Goal: Navigation & Orientation: Go to known website

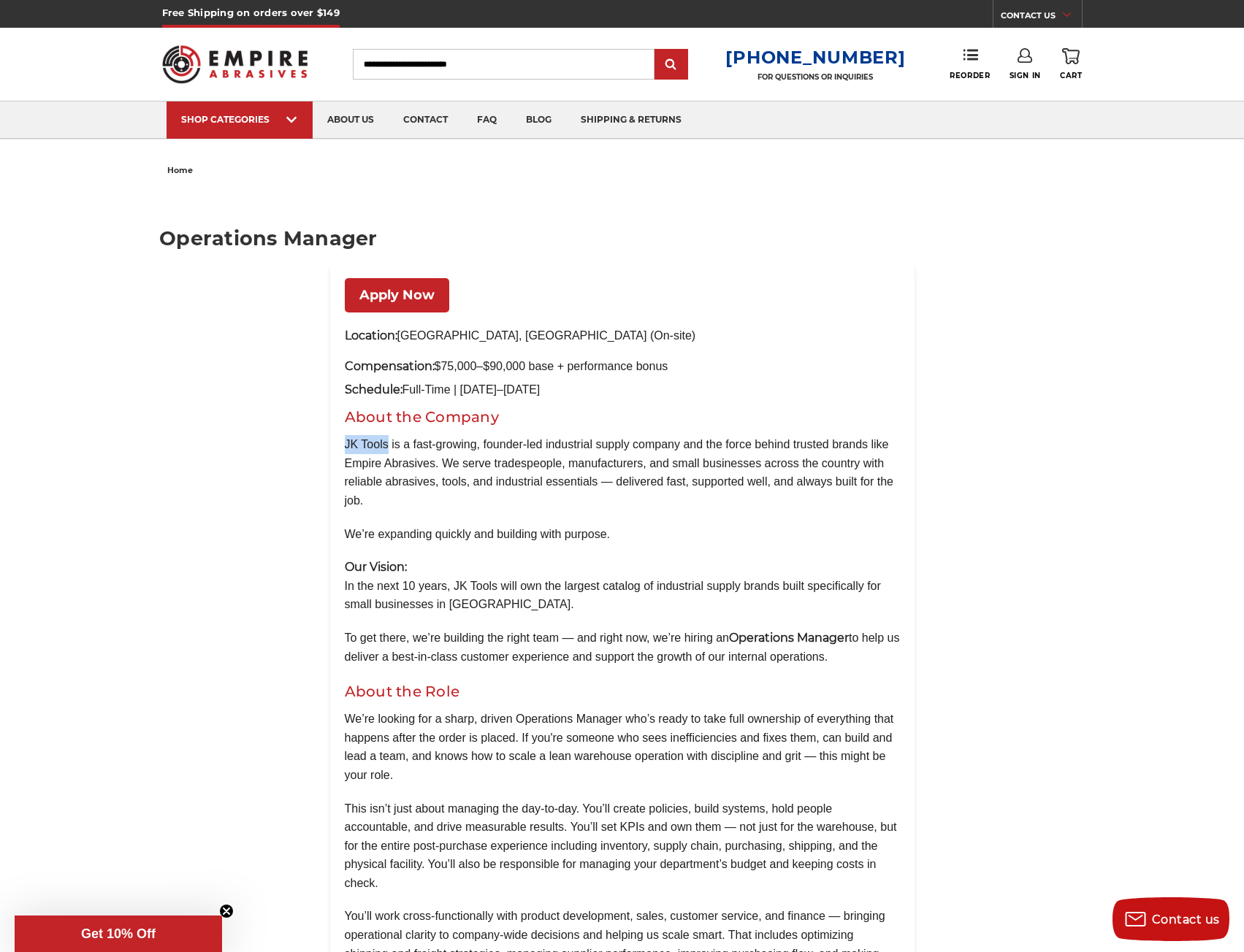
drag, startPoint x: 389, startPoint y: 440, endPoint x: 336, endPoint y: 441, distance: 53.0
copy p "JK Tools"
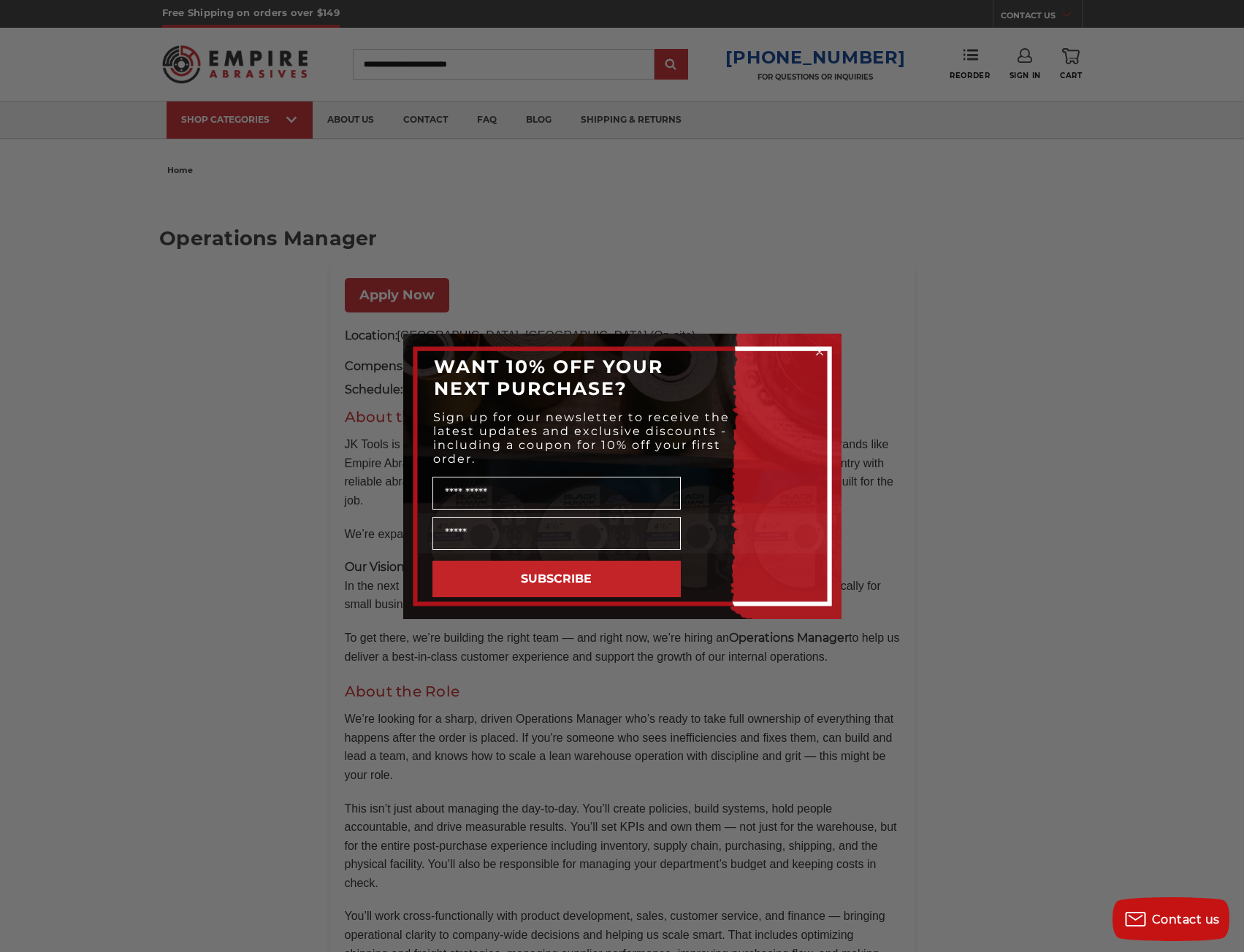
drag, startPoint x: 136, startPoint y: 371, endPoint x: 91, endPoint y: 347, distance: 51.0
click at [129, 366] on div "Close dialog WANT 10% OFF YOUR NEXT PURCHASE? Sign up for our newsletter to rec…" at bounding box center [622, 476] width 1244 height 952
click at [816, 350] on circle "Close dialog" at bounding box center [819, 351] width 14 height 14
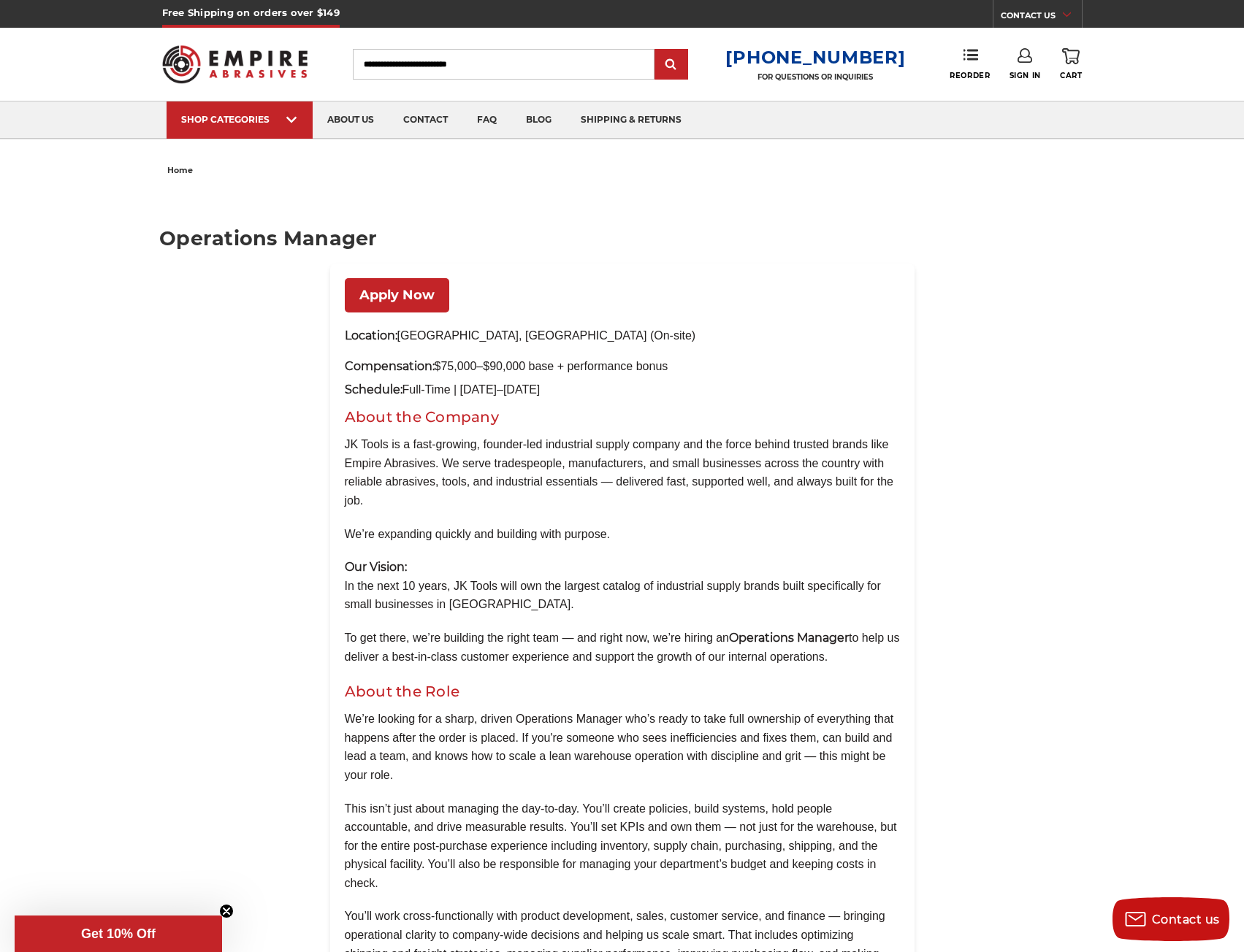
click at [189, 64] on img at bounding box center [236, 64] width 146 height 57
